Goal: Task Accomplishment & Management: Complete application form

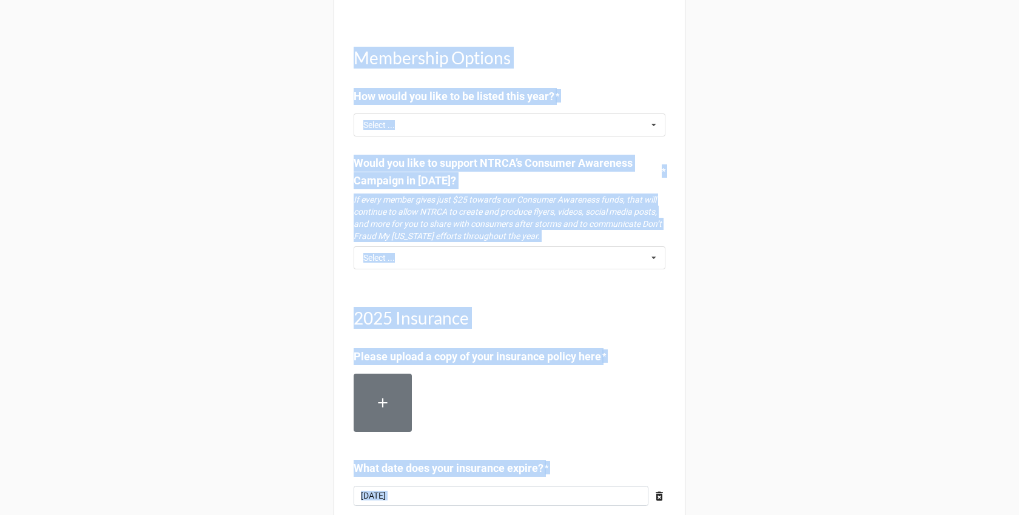
scroll to position [1343, 0]
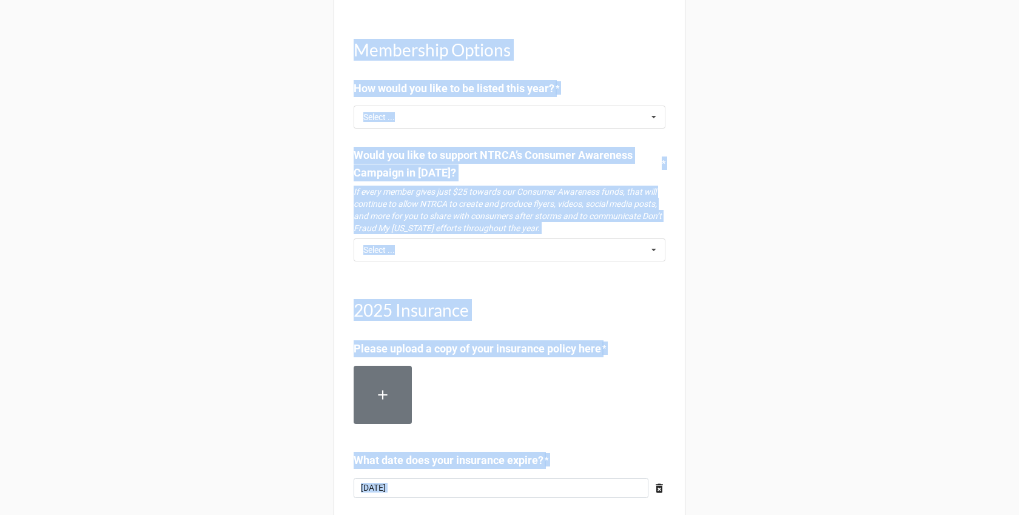
copy body "Renew your NTRCA Dues today! Renewing early ensures you won’t lose your listing…"
click at [458, 261] on input "text" at bounding box center [510, 250] width 311 height 22
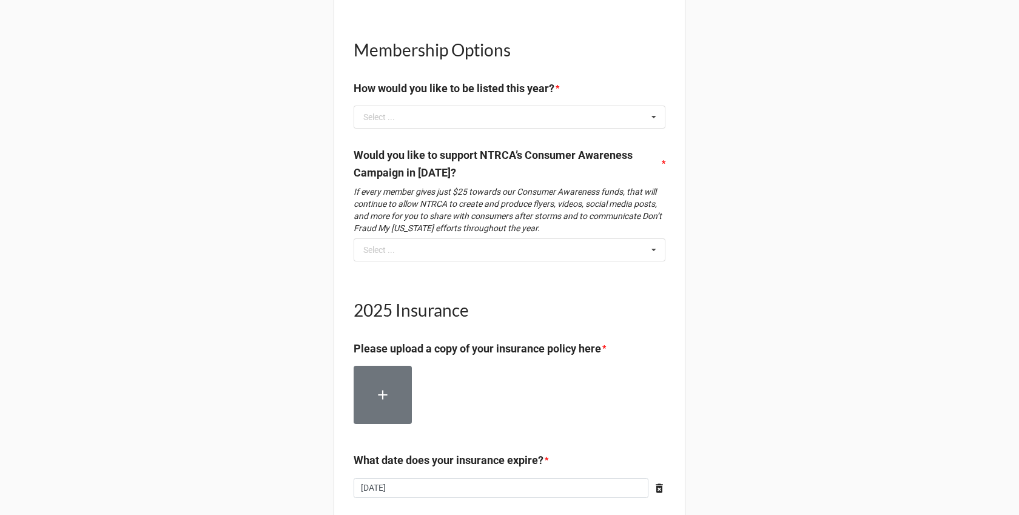
click at [368, 261] on input "text" at bounding box center [510, 250] width 311 height 22
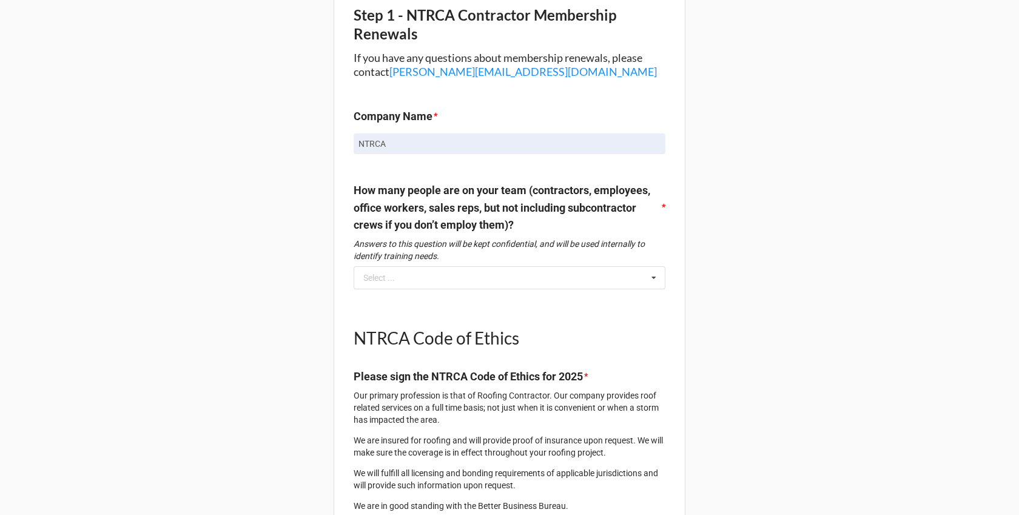
scroll to position [173, 0]
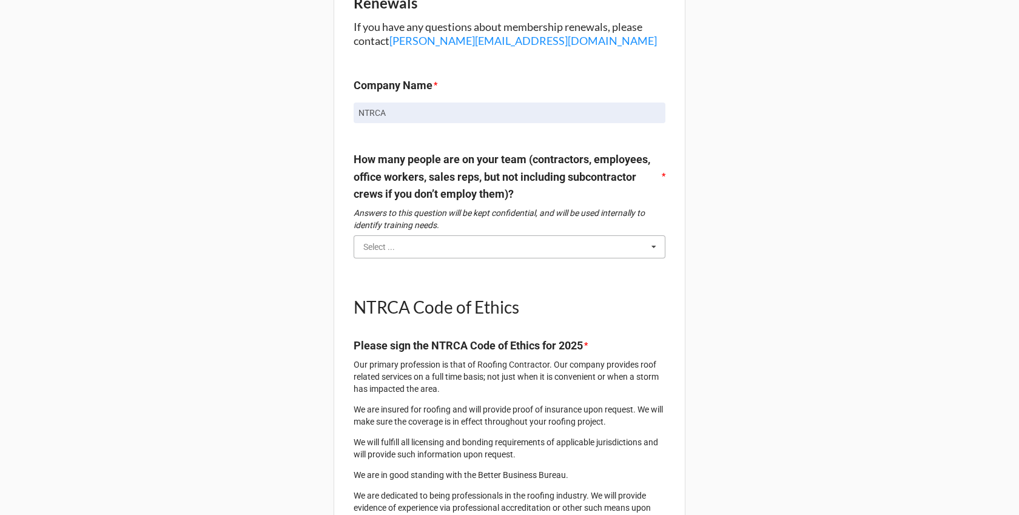
click at [459, 254] on input "text" at bounding box center [510, 247] width 311 height 22
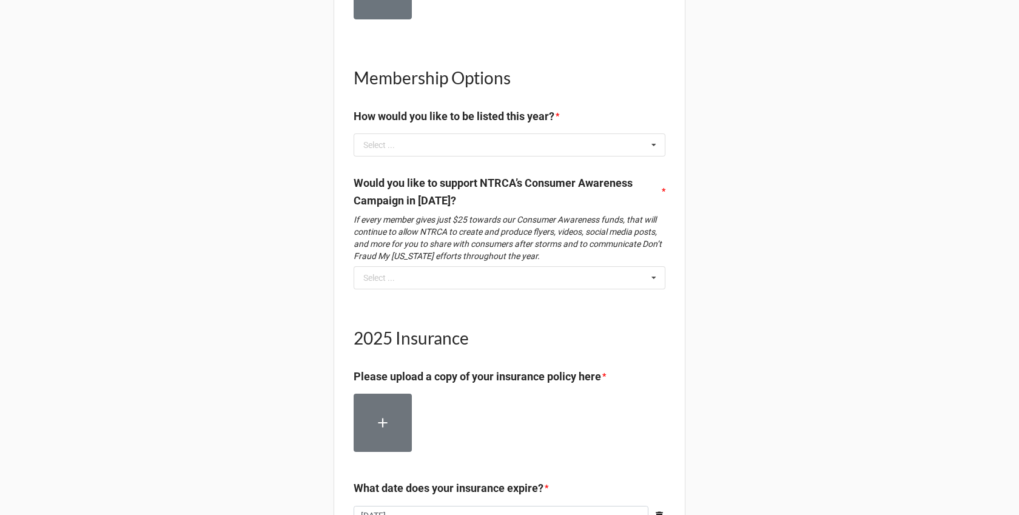
scroll to position [1292, 0]
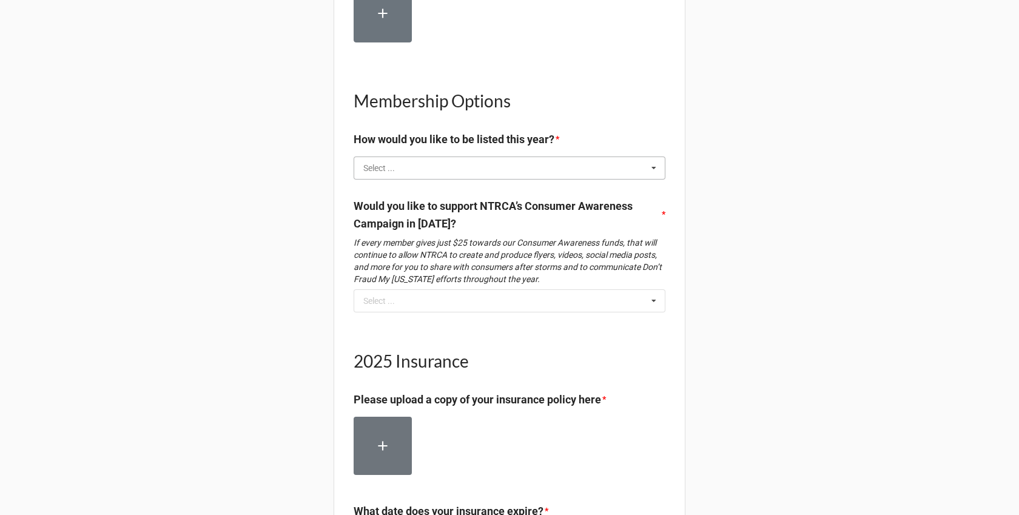
click at [511, 179] on input "text" at bounding box center [510, 168] width 311 height 22
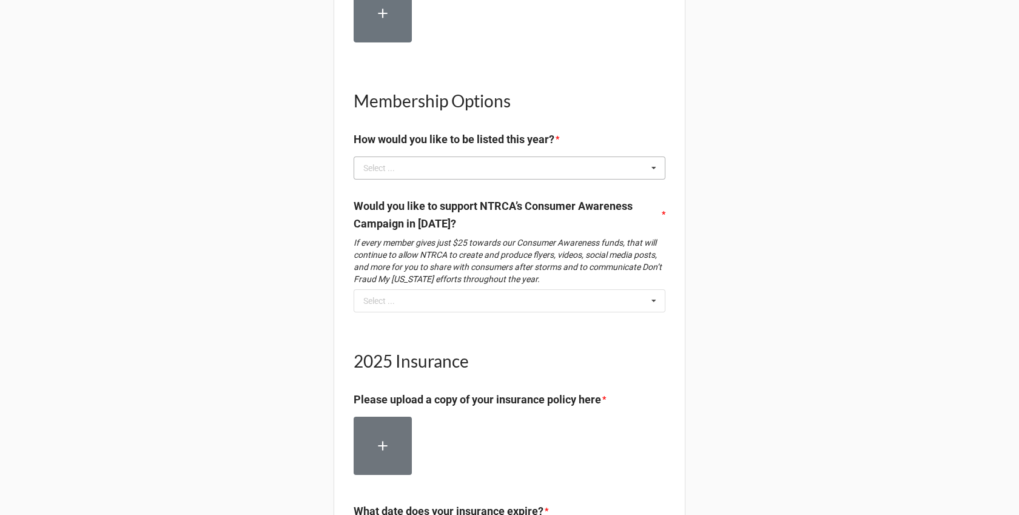
click at [363, 172] on div "Select ..." at bounding box center [379, 168] width 32 height 8
drag, startPoint x: 306, startPoint y: 227, endPoint x: 488, endPoint y: 242, distance: 183.2
click at [468, 179] on input "text" at bounding box center [510, 168] width 311 height 22
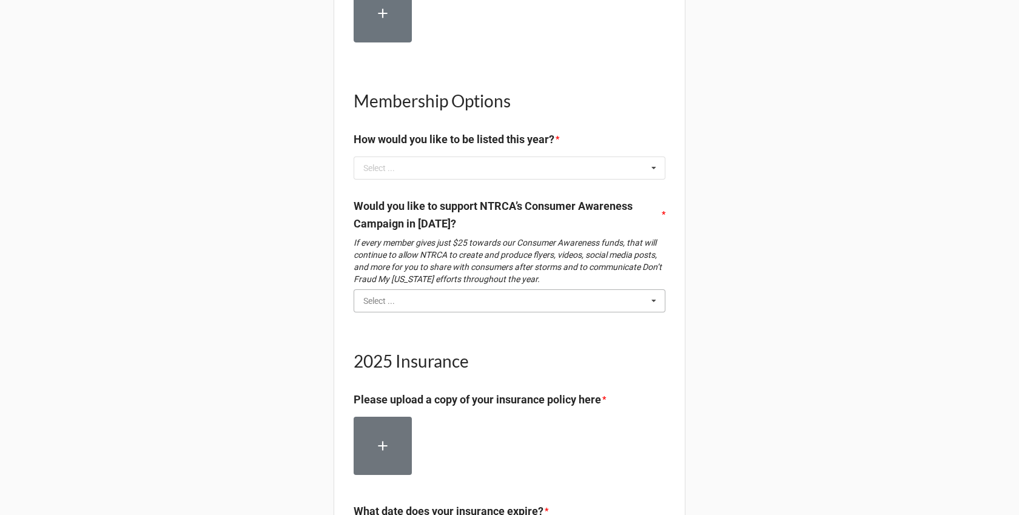
click at [460, 312] on input "text" at bounding box center [510, 301] width 311 height 22
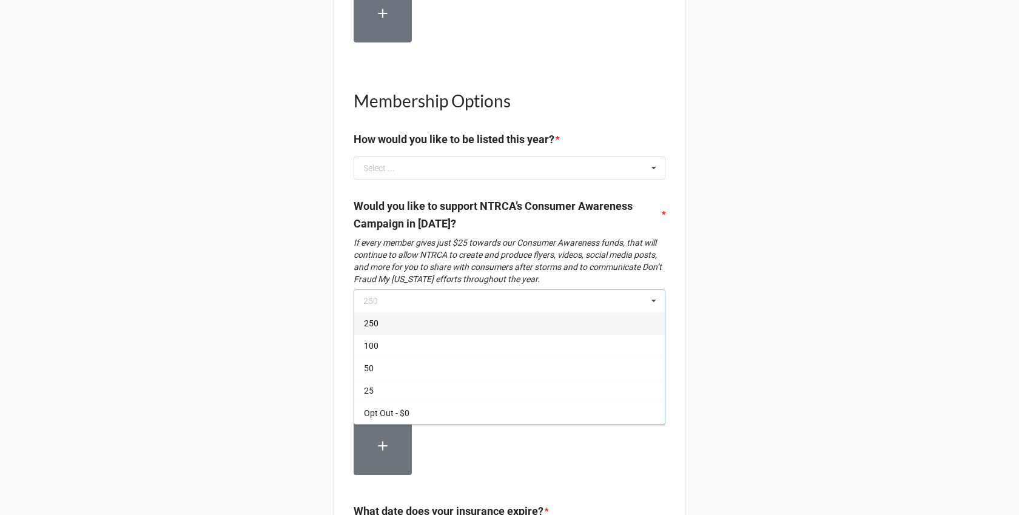
click at [433, 334] on div "250" at bounding box center [509, 323] width 311 height 22
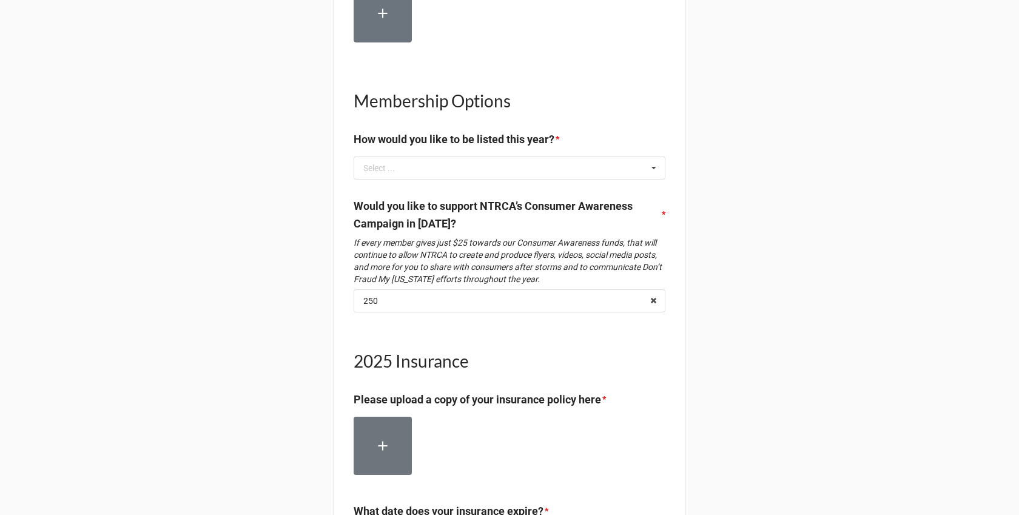
click at [507, 188] on div "Membership Options How would you like to be listed this year? * Select ... Comm…" at bounding box center [510, 129] width 312 height 118
click at [506, 179] on input "text" at bounding box center [510, 168] width 311 height 22
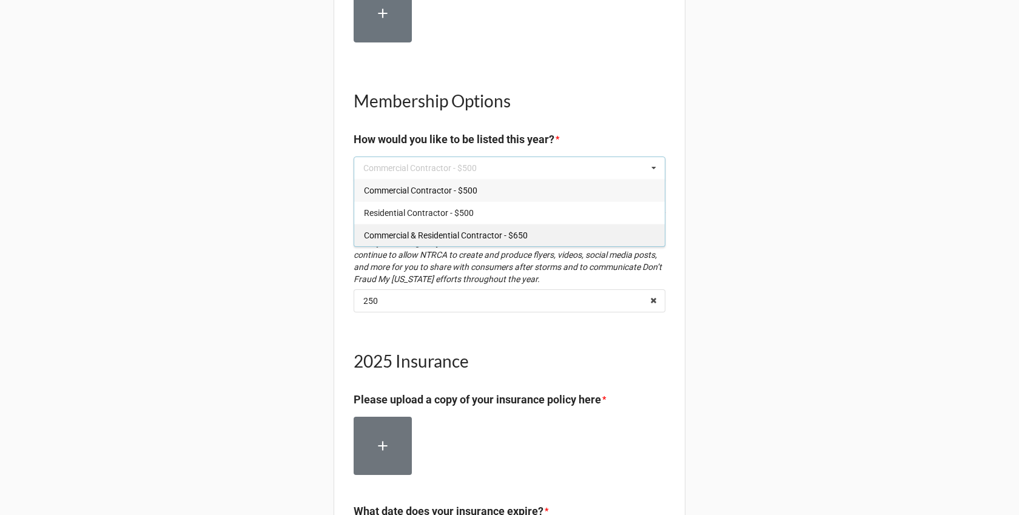
click at [468, 240] on span "Commercial & Residential Contractor - $650" at bounding box center [446, 236] width 164 height 10
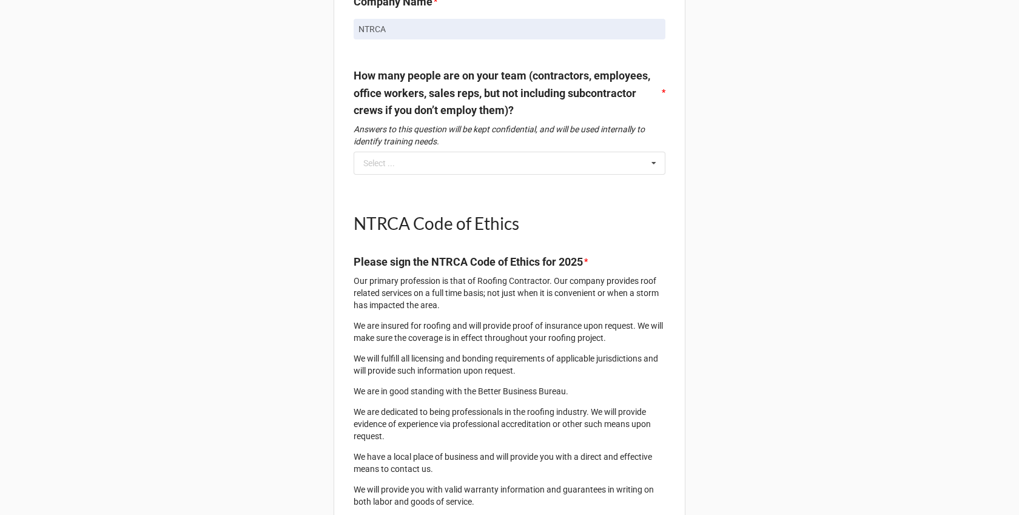
scroll to position [159, 0]
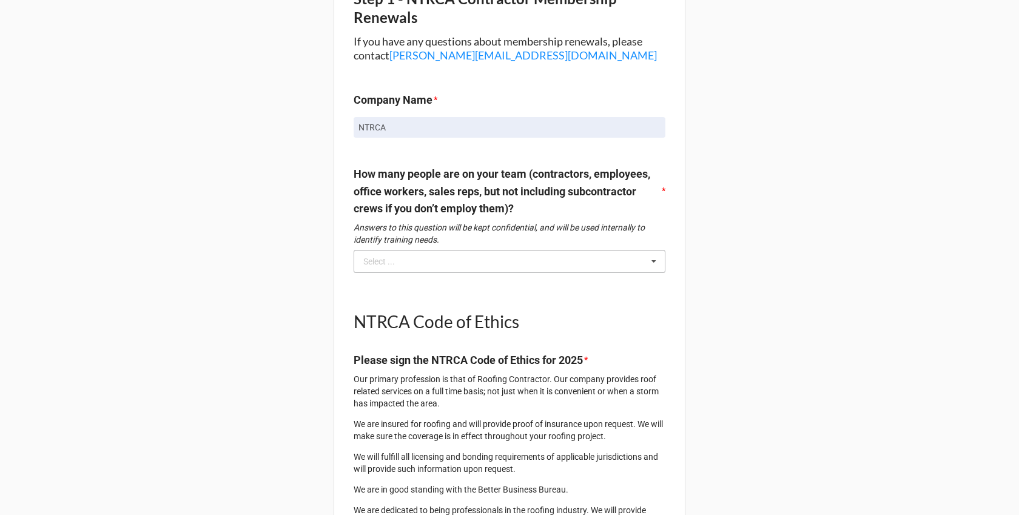
click at [393, 263] on div "Select ..." at bounding box center [379, 261] width 32 height 8
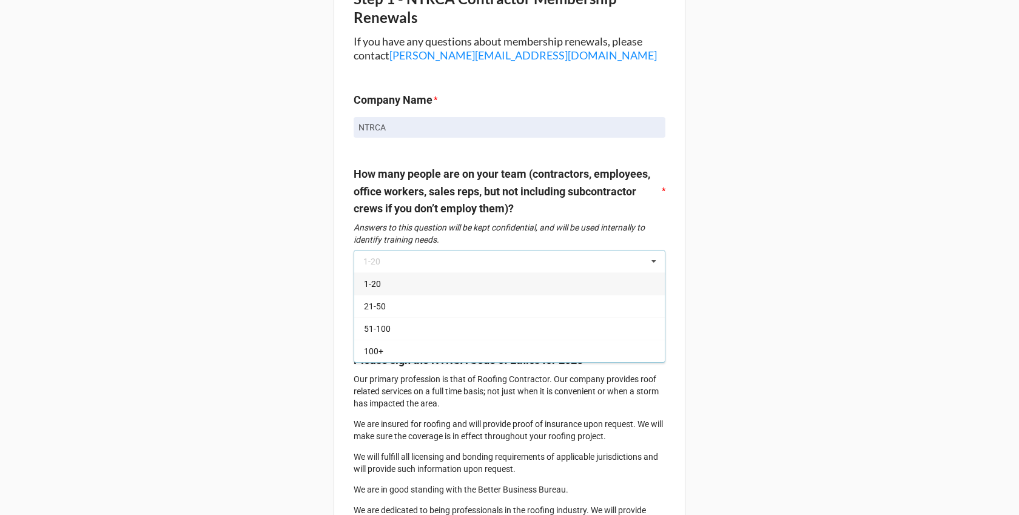
click at [384, 289] on div "1-20" at bounding box center [509, 283] width 311 height 22
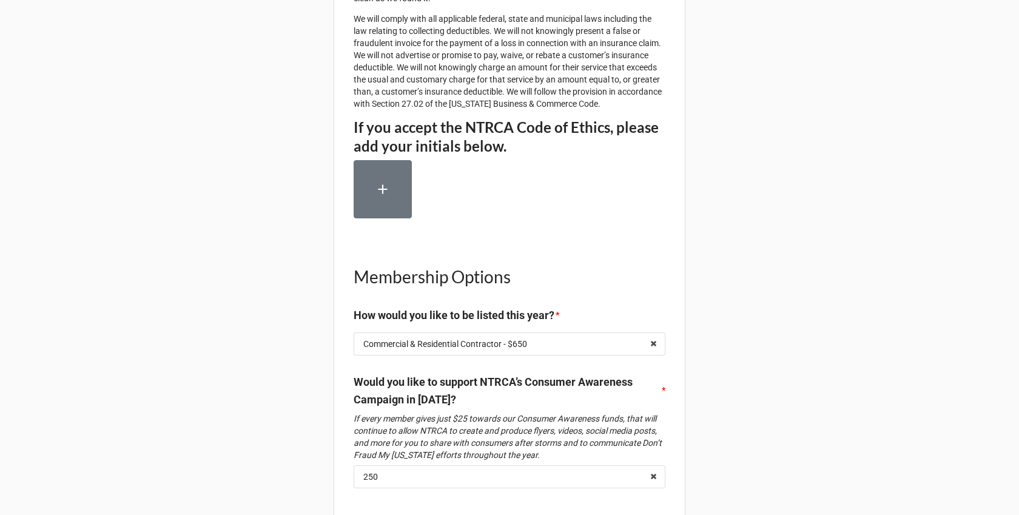
scroll to position [1115, 0]
click at [394, 220] on button "button" at bounding box center [383, 190] width 58 height 58
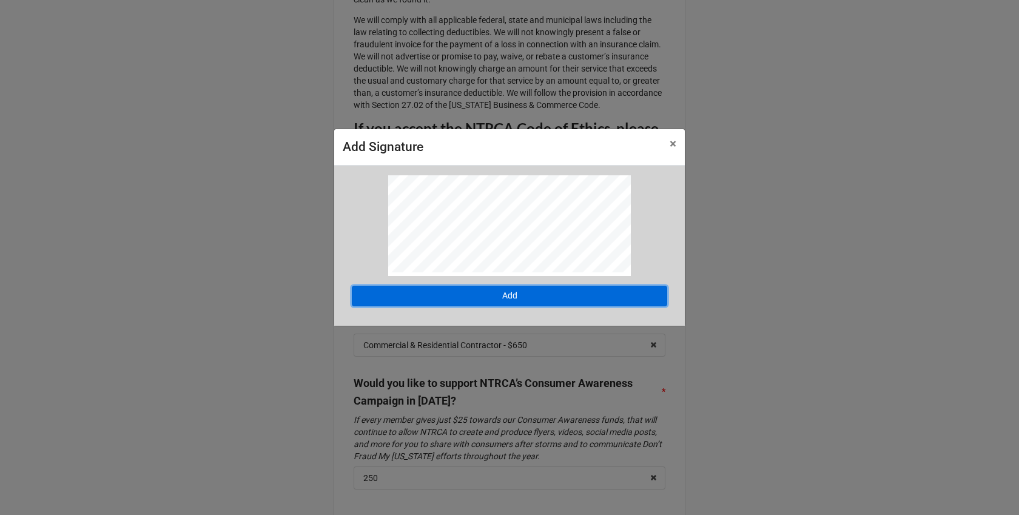
click at [468, 298] on button "Add" at bounding box center [509, 296] width 315 height 21
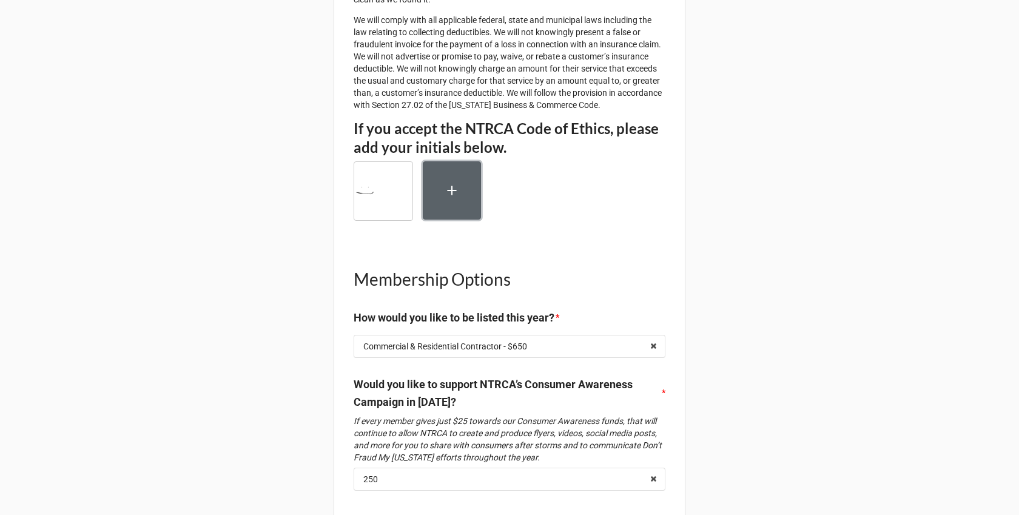
scroll to position [1455, 0]
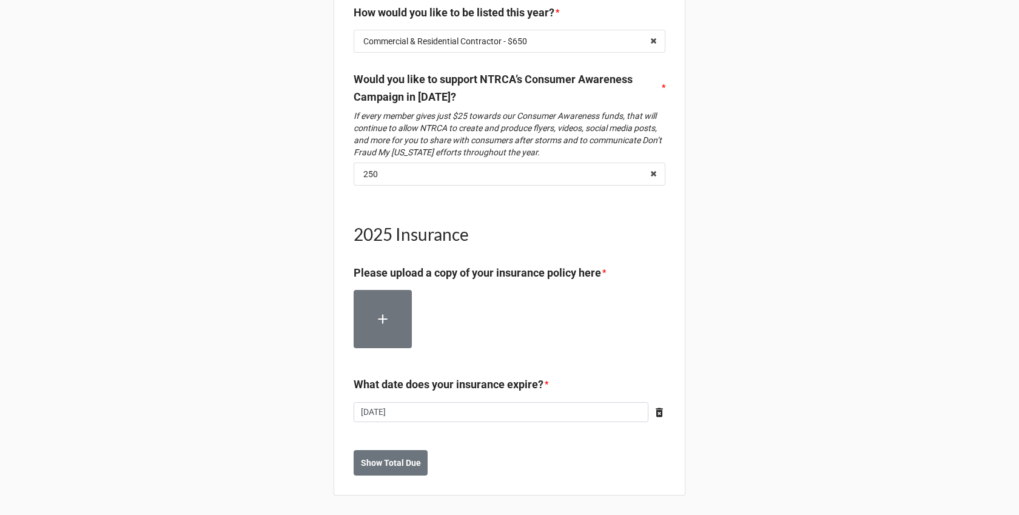
click at [383, 325] on icon at bounding box center [383, 319] width 16 height 16
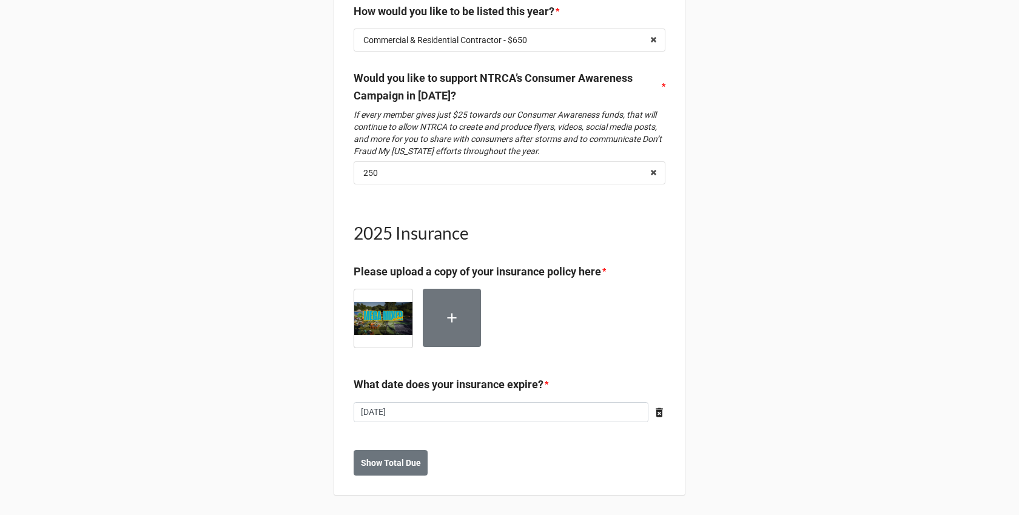
scroll to position [1456, 0]
click at [403, 459] on b "Show Total Due" at bounding box center [391, 463] width 60 height 13
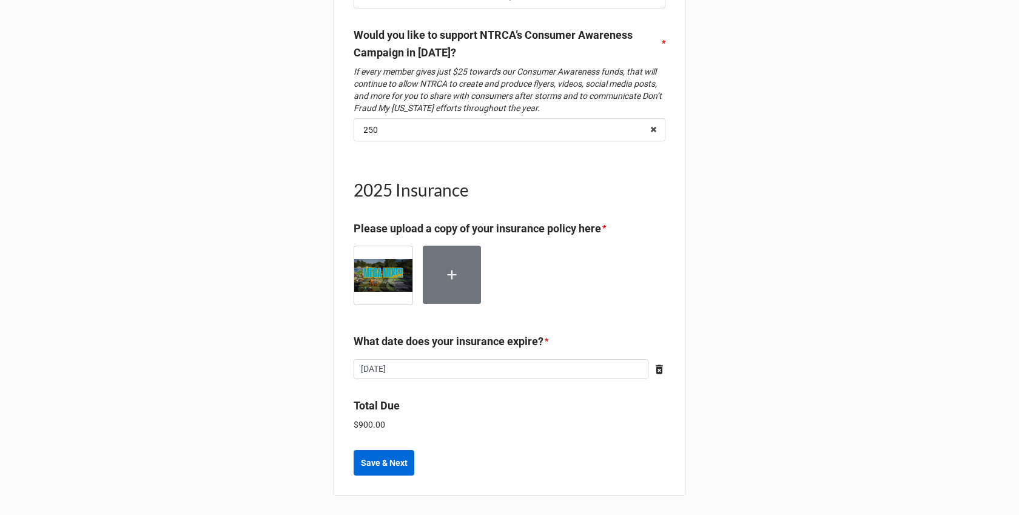
scroll to position [1499, 0]
drag, startPoint x: 346, startPoint y: 398, endPoint x: 398, endPoint y: 427, distance: 59.2
copy div "Total Due $900.00"
click at [385, 462] on b "Save & Next" at bounding box center [384, 463] width 47 height 13
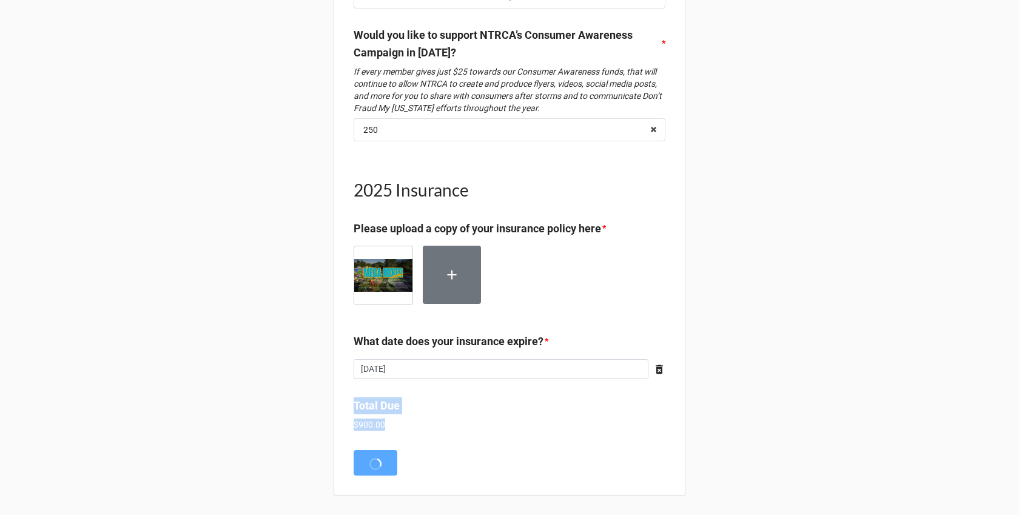
scroll to position [0, 0]
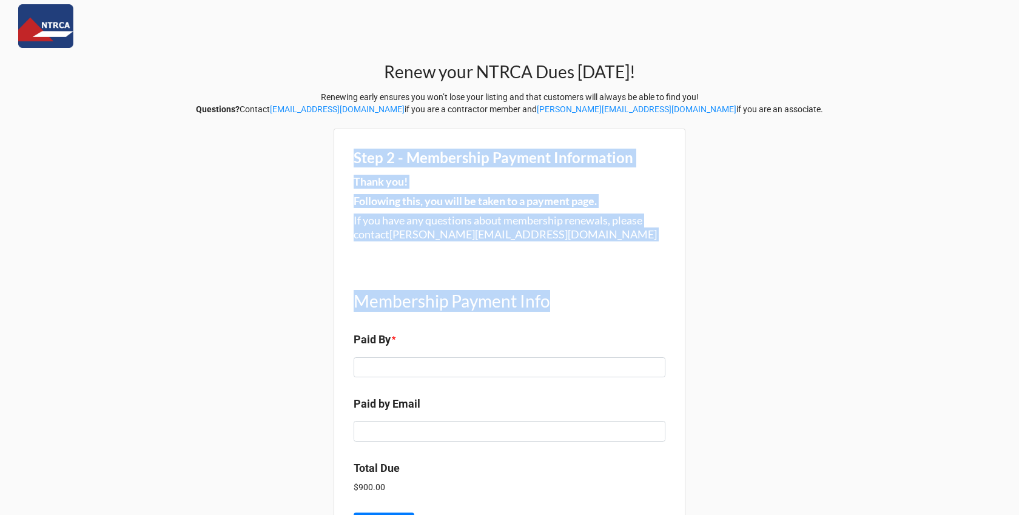
scroll to position [62, 0]
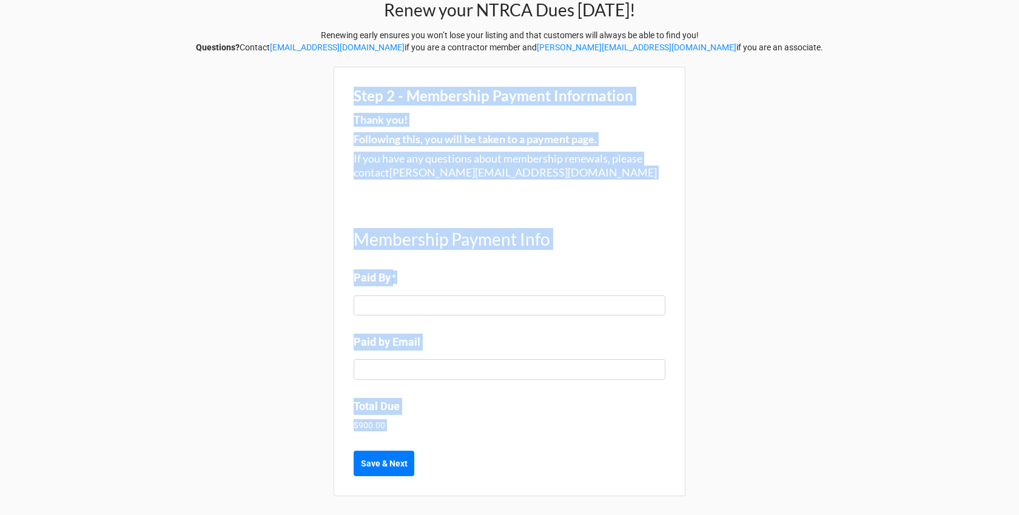
drag, startPoint x: 347, startPoint y: 153, endPoint x: 530, endPoint y: 443, distance: 343.5
click at [530, 443] on div "Step 2 - Membership Payment Information Thank you! Following this, you will be …" at bounding box center [510, 281] width 352 height 429
copy body "Step 2 - Membership Payment Information Thank you! Following this, you will be …"
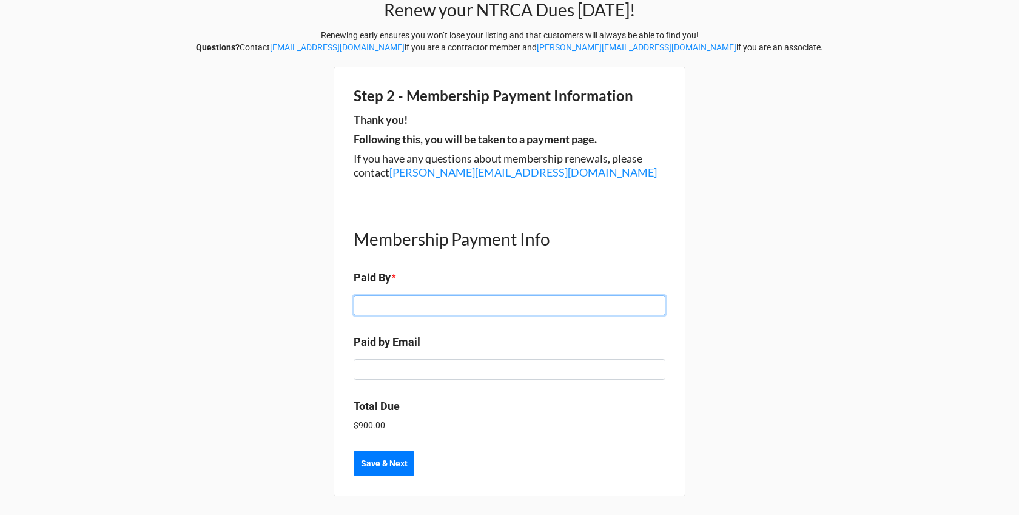
click at [457, 313] on input at bounding box center [510, 305] width 312 height 21
type input "Rachel Albright"
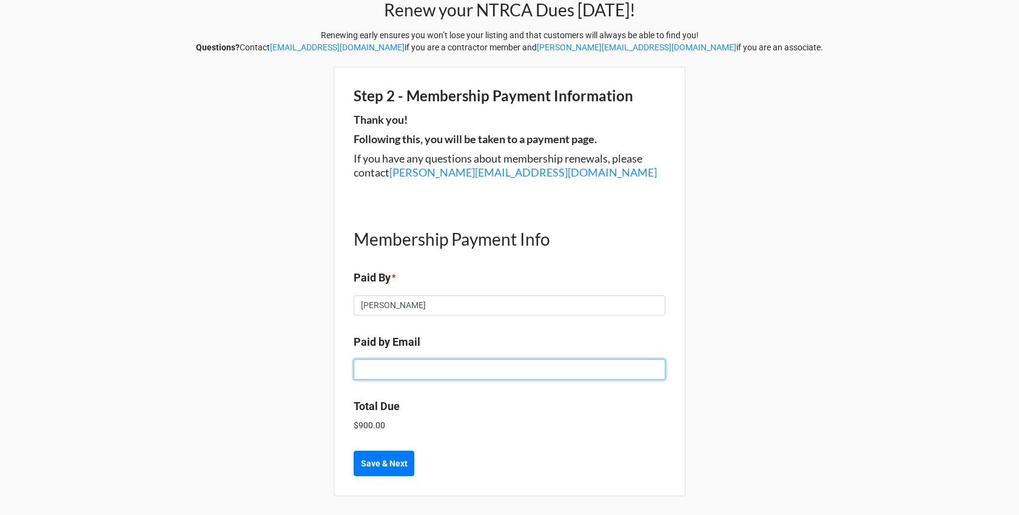
click at [440, 371] on input at bounding box center [510, 369] width 312 height 21
type input "rachel@quindigo.com"
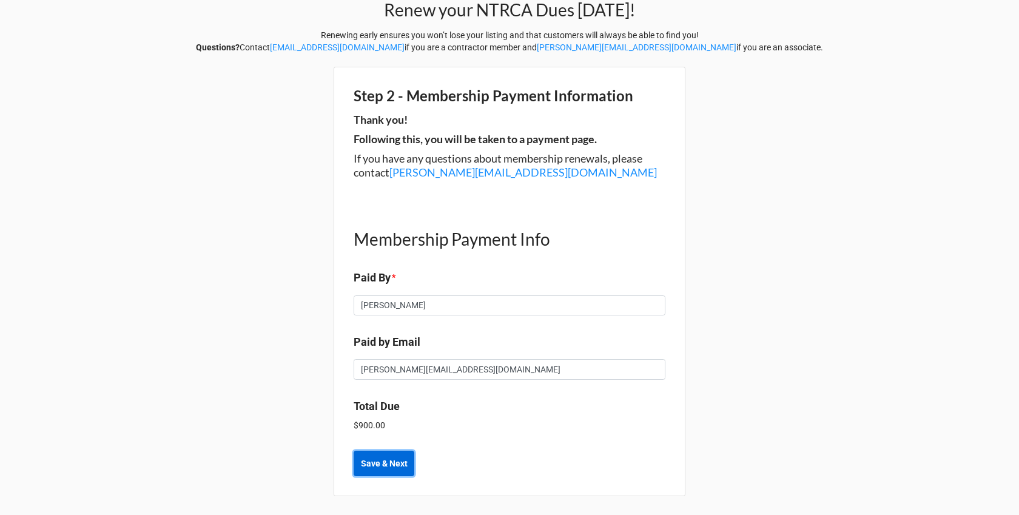
click at [393, 461] on b "Save & Next" at bounding box center [384, 463] width 47 height 13
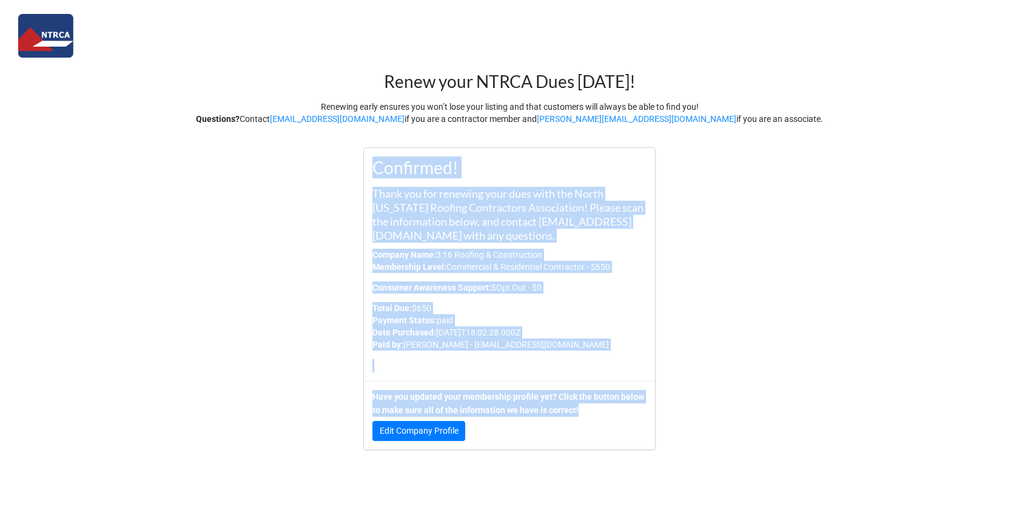
drag, startPoint x: 351, startPoint y: 144, endPoint x: 626, endPoint y: 484, distance: 436.9
click at [626, 484] on div "Renew your NTRCA Dues [DATE]! Renewing early ensures you won’t lose your listin…" at bounding box center [509, 257] width 1019 height 515
copy div "Confirmed! Thank you for renewing your dues with the North [US_STATE] Roofing C…"
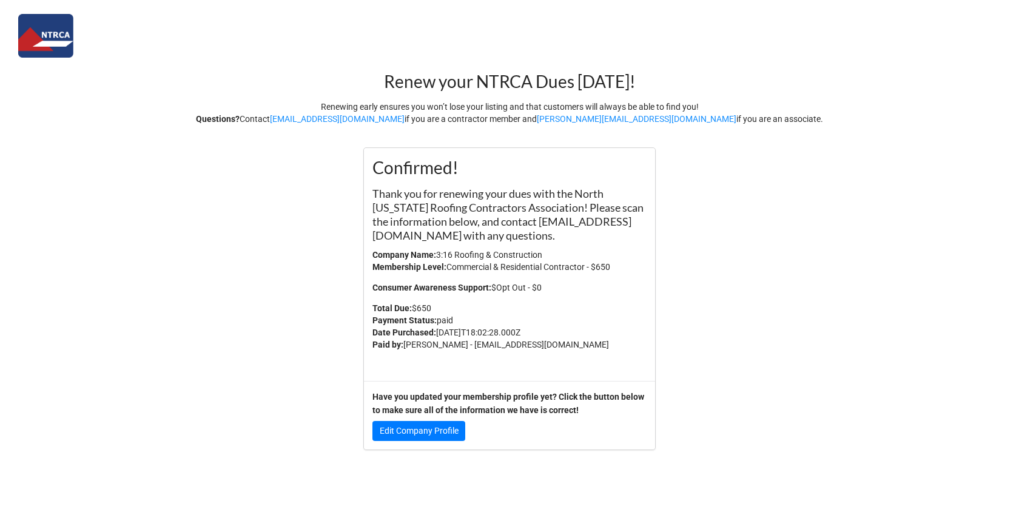
click at [572, 294] on div "Confirmed! Thank you for renewing your dues with the North [US_STATE] Roofing C…" at bounding box center [509, 264] width 291 height 233
